Goal: Book appointment/travel/reservation

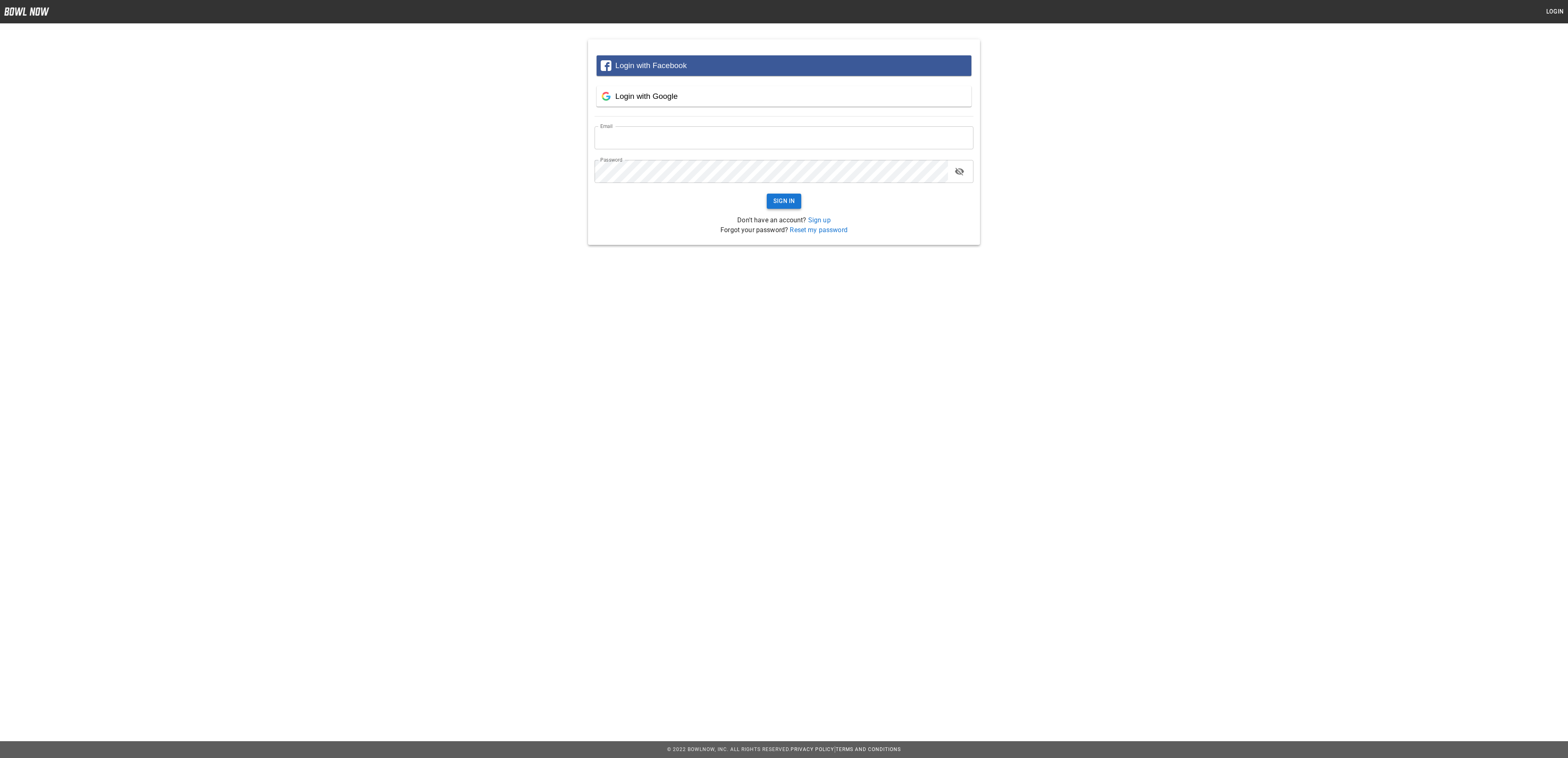
type input "**********"
click at [787, 199] on button "Sign In" at bounding box center [784, 201] width 35 height 15
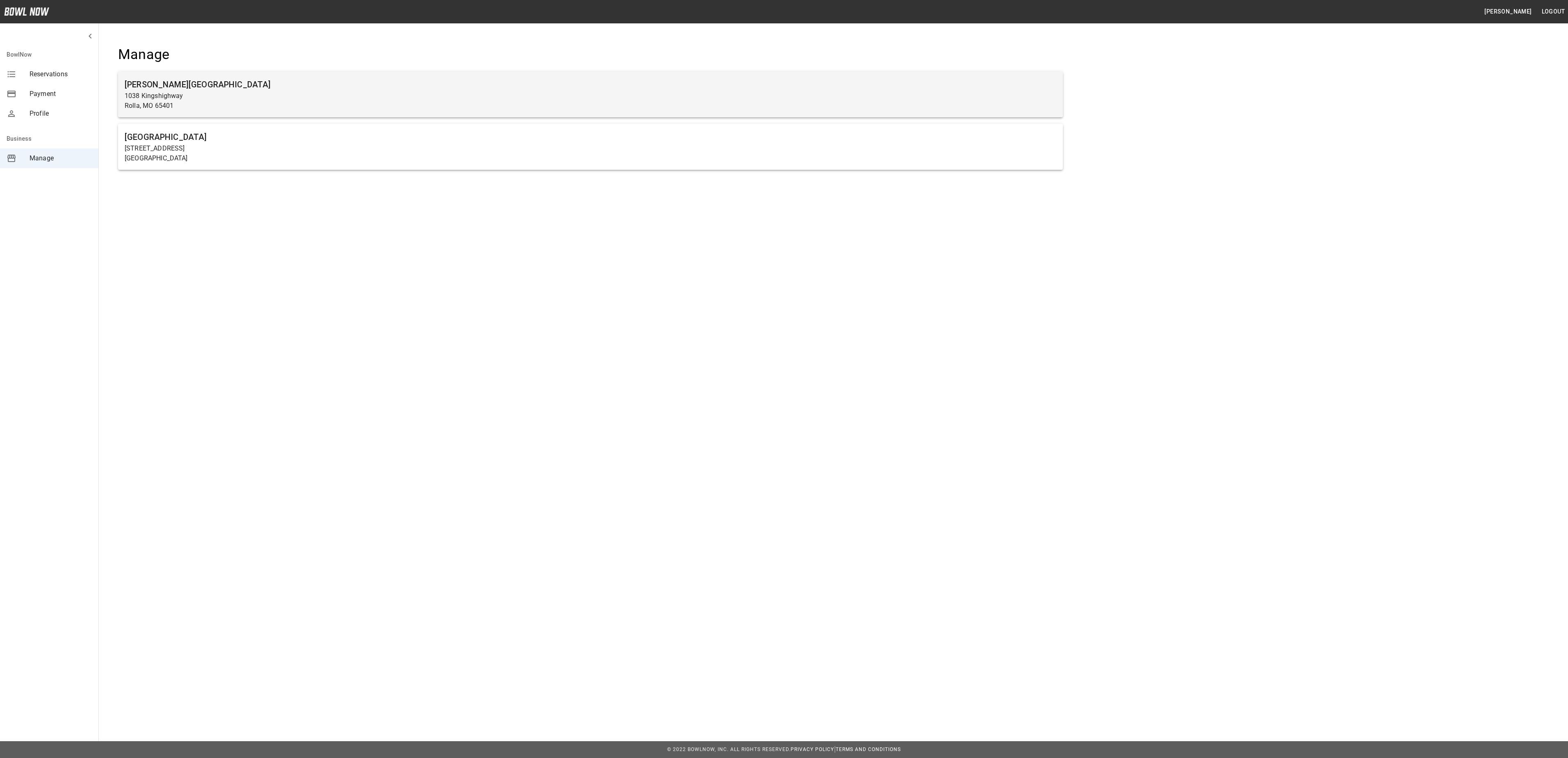
click at [253, 89] on h6 "[PERSON_NAME][GEOGRAPHIC_DATA]" at bounding box center [590, 84] width 932 height 13
